Goal: Navigation & Orientation: Find specific page/section

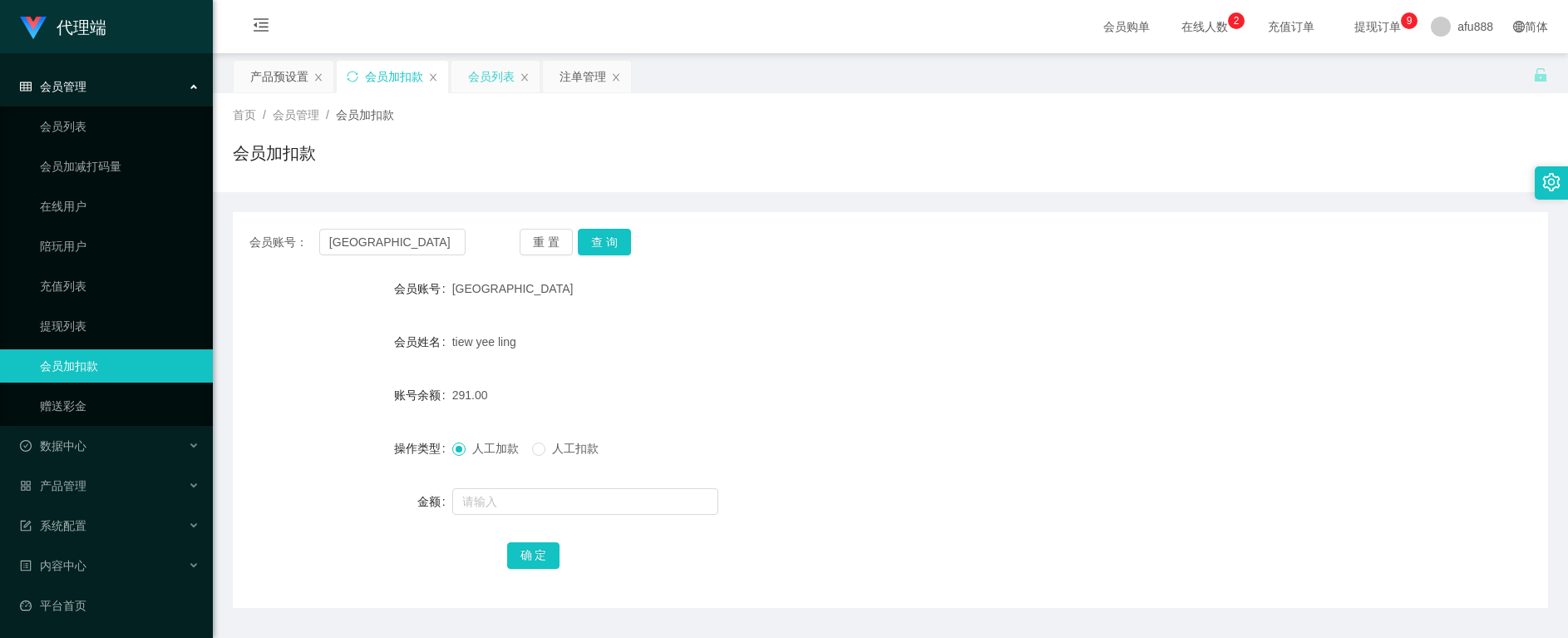
click at [500, 86] on div "会员列表" at bounding box center [491, 77] width 46 height 31
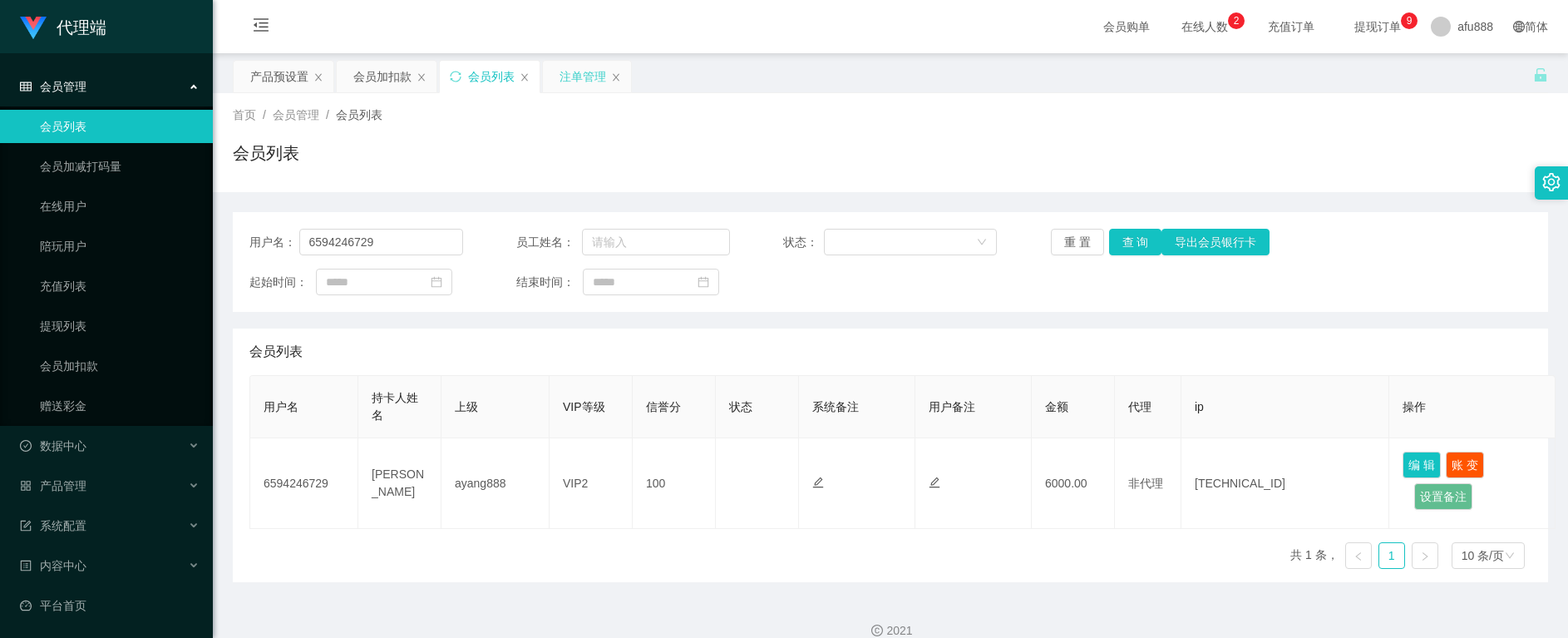
click at [570, 81] on div "注单管理" at bounding box center [582, 77] width 46 height 31
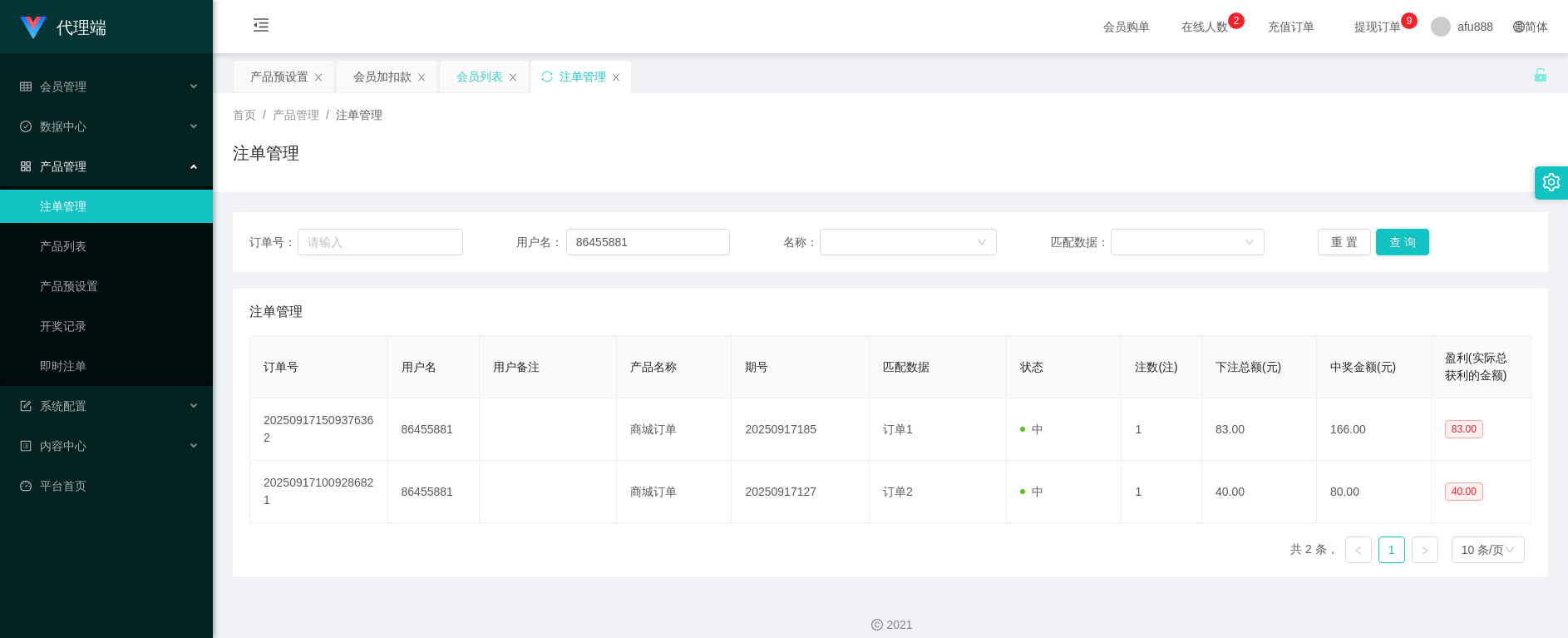
click at [460, 73] on div "会员列表" at bounding box center [480, 77] width 46 height 31
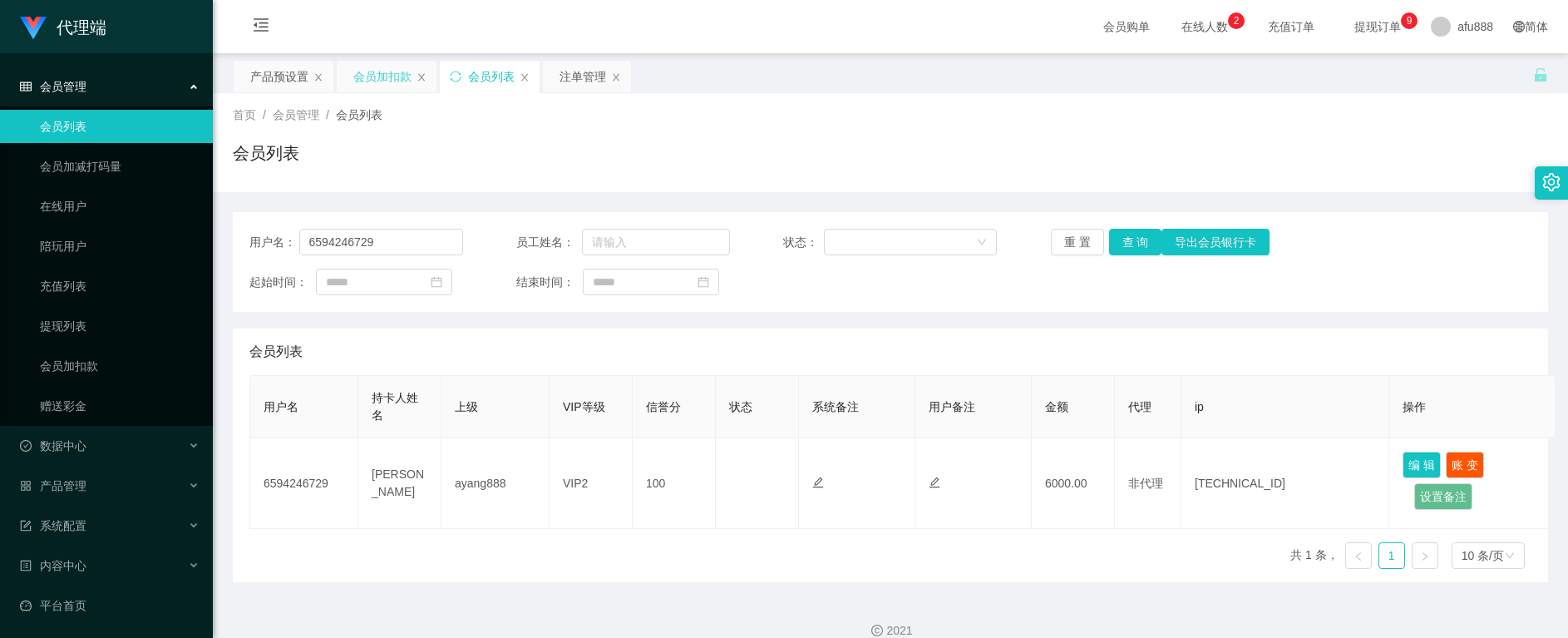
click at [379, 72] on div "会员加扣款" at bounding box center [382, 77] width 58 height 31
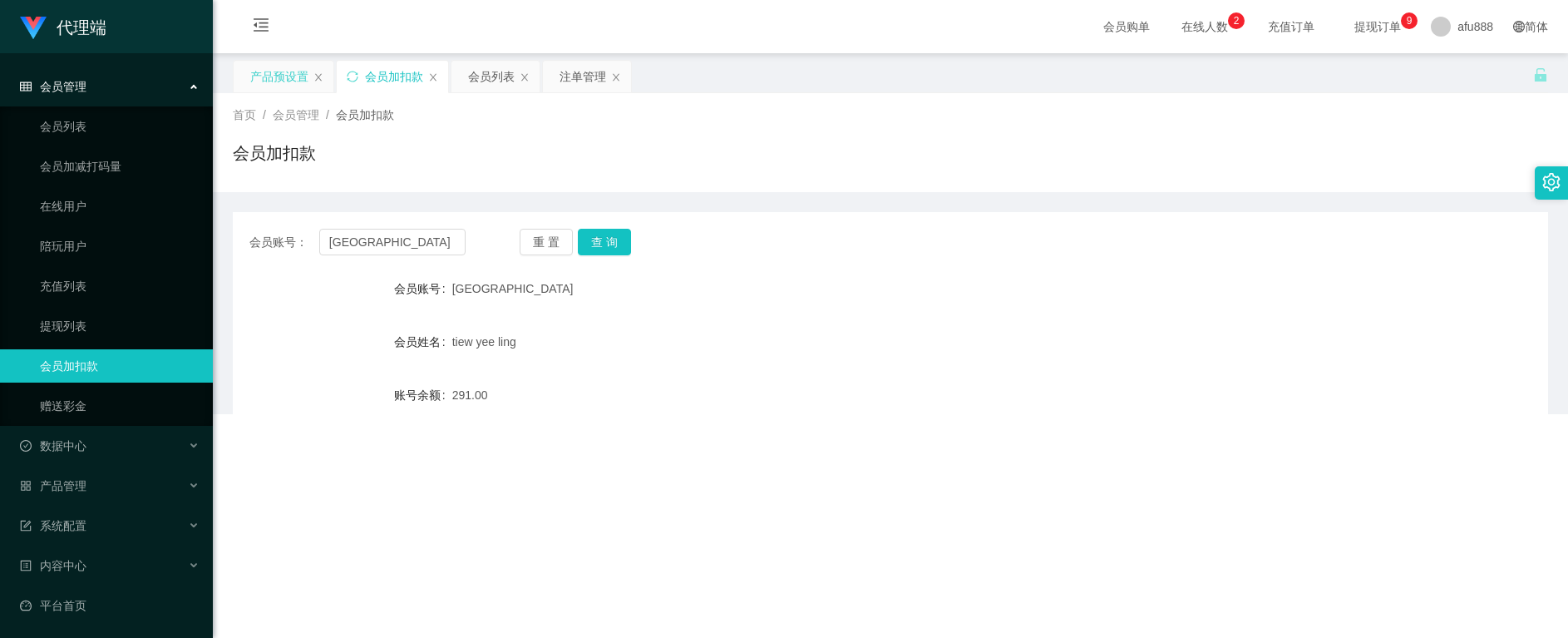
click at [282, 79] on div "产品预设置" at bounding box center [279, 77] width 58 height 31
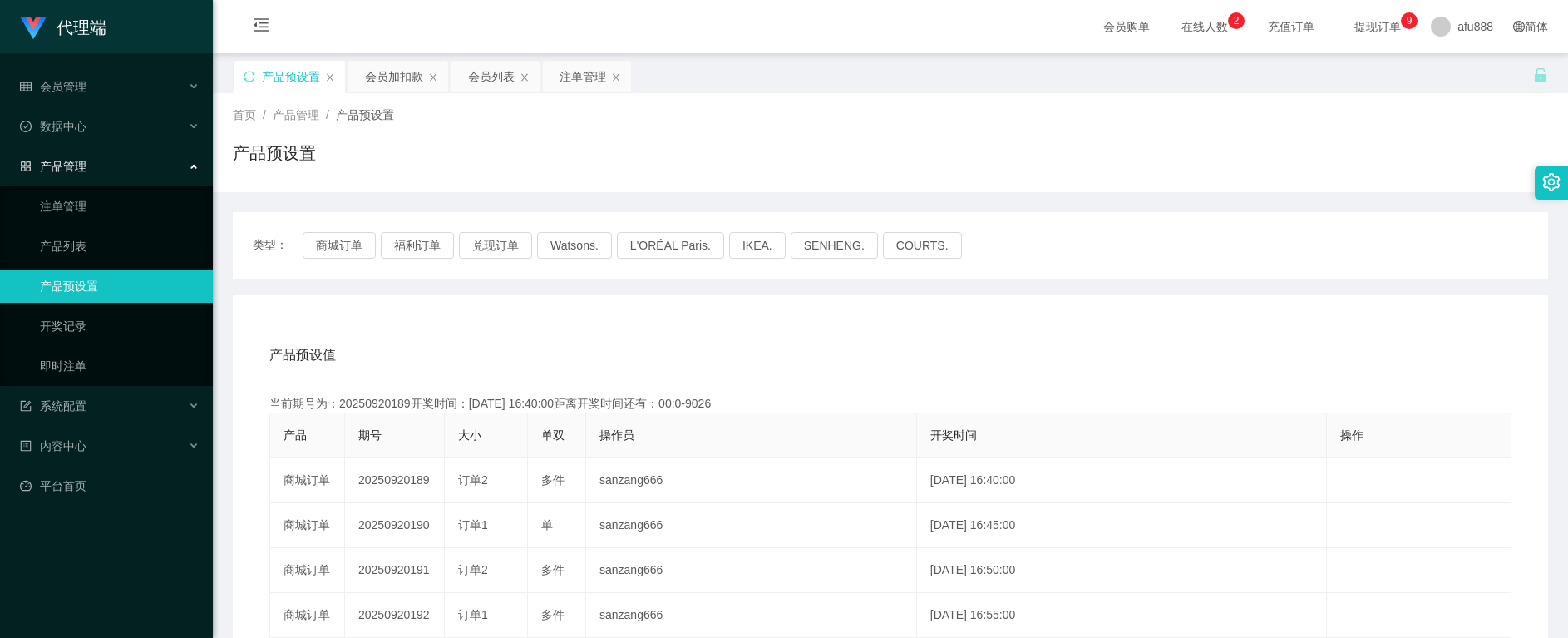
click at [1390, 203] on div "类型： 商城订单 福利订单 兑现订单 Watsons. L'ORÉAL Paris. IKEA. [GEOGRAPHIC_DATA]. COURTS. 产品预…" at bounding box center [890, 586] width 1316 height 789
click at [1173, 29] on span "在线人数 0 1 2 3 4 5 6 7 8 9 0 1 2 3 4 5 6 7 8 9 0 1 2 3 4 5 6 7 8 9" at bounding box center [1205, 26] width 63 height 12
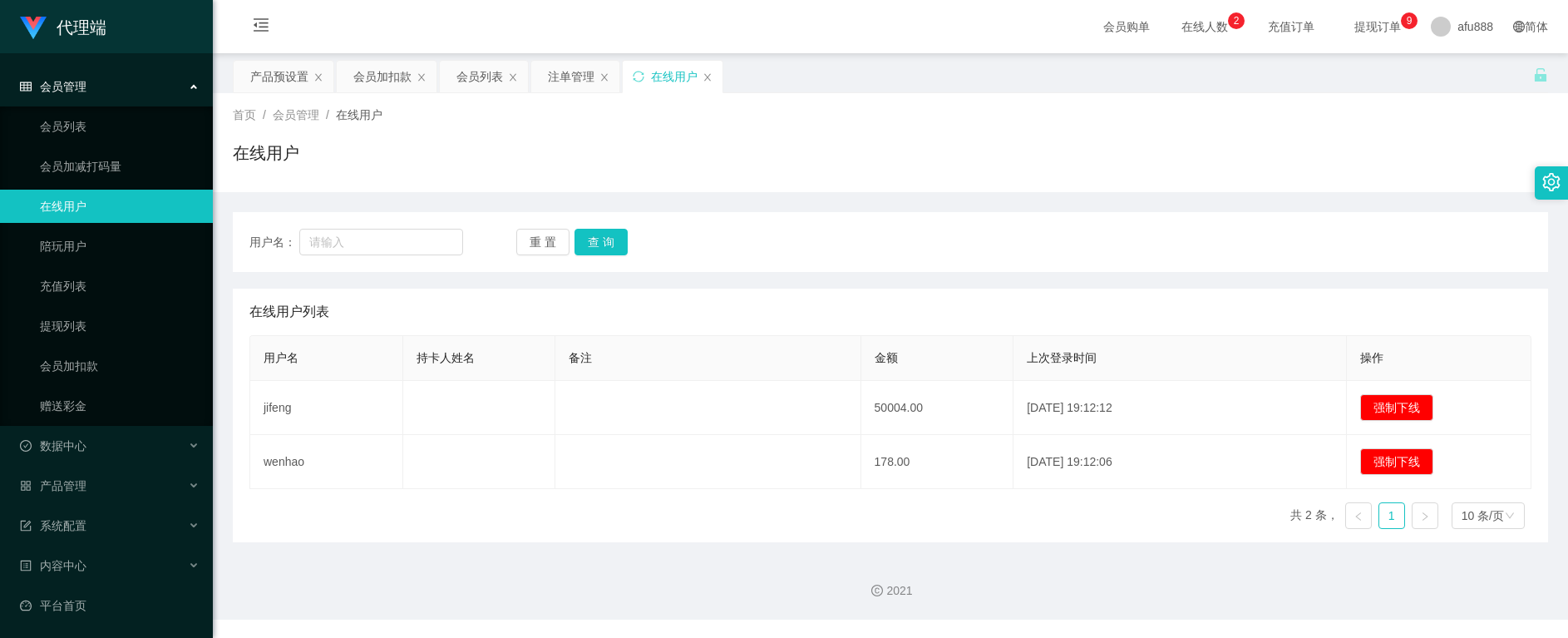
click at [1346, 21] on span "提现订单 0 1 2 3 4 5 6 7 8 9 0 1 2 3 4 5 6 7 8 9 0 1 2 3 4 5 6 7 8 9" at bounding box center [1378, 26] width 63 height 12
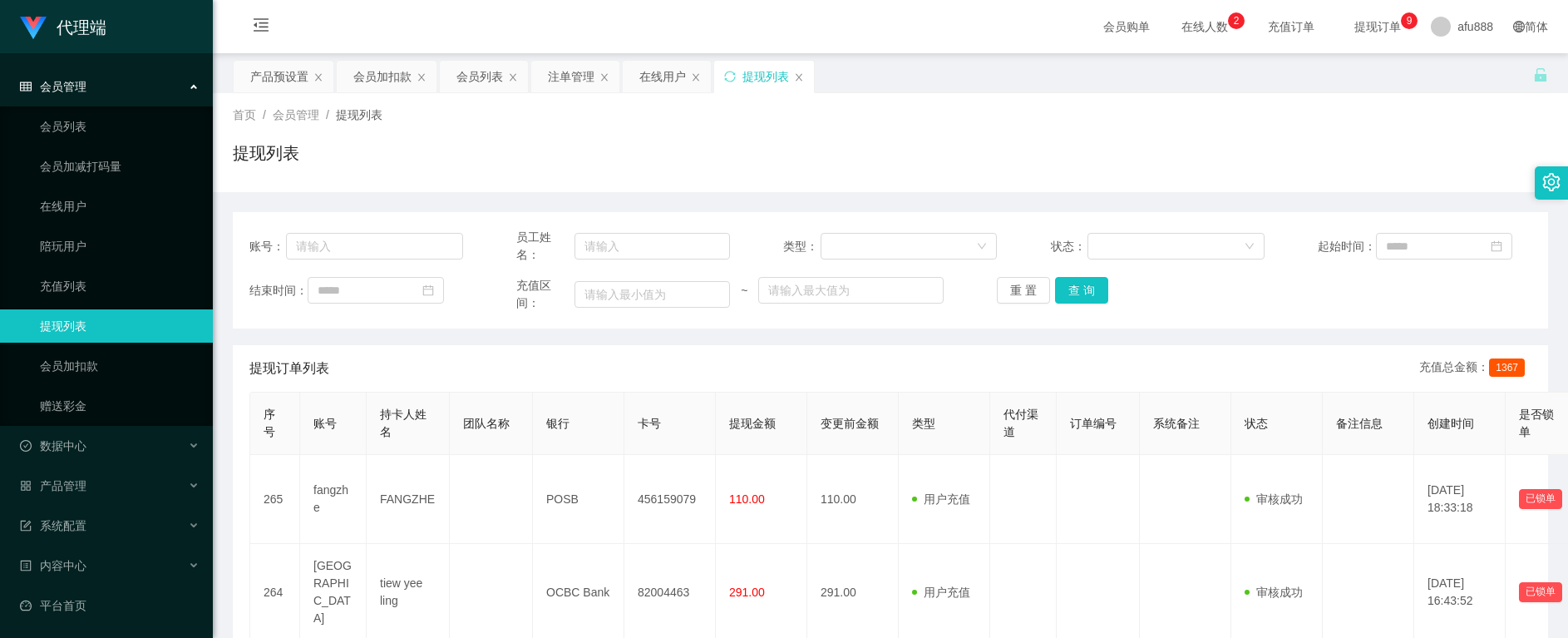
click at [1368, 30] on span "提现订单 0 1 2 3 4 5 6 7 8 9 0 1 2 3 4 5 6 7 8 9 0 1 2 3 4 5 6 7 8 9" at bounding box center [1378, 26] width 63 height 12
click at [762, 137] on div "首页 / 会员管理 / 提现列表 / 提现列表" at bounding box center [890, 142] width 1316 height 72
